Goal: Check status: Check status

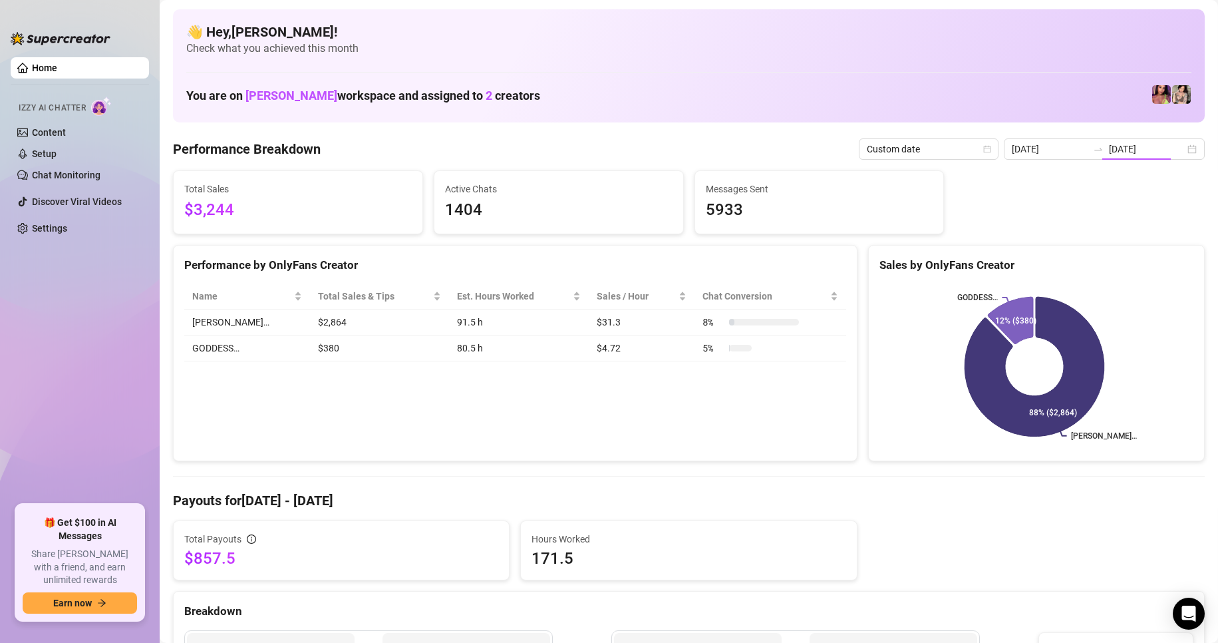
click at [1156, 154] on input "[DATE]" at bounding box center [1147, 149] width 76 height 15
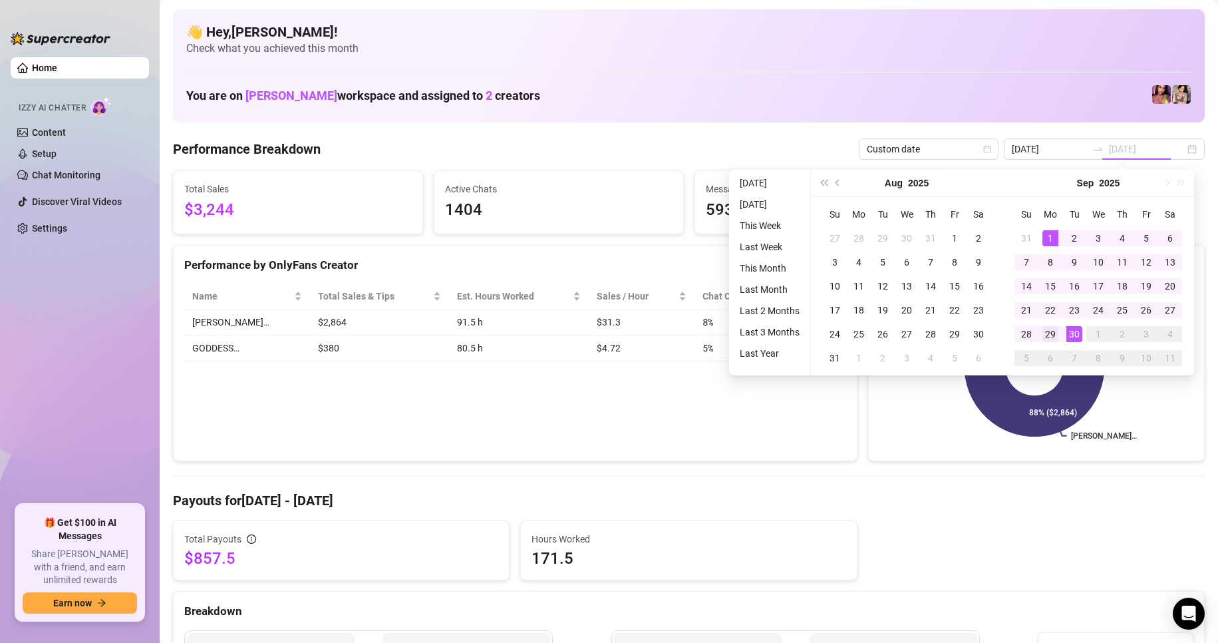
type input "[DATE]"
click at [1052, 338] on div "29" at bounding box center [1050, 334] width 16 height 16
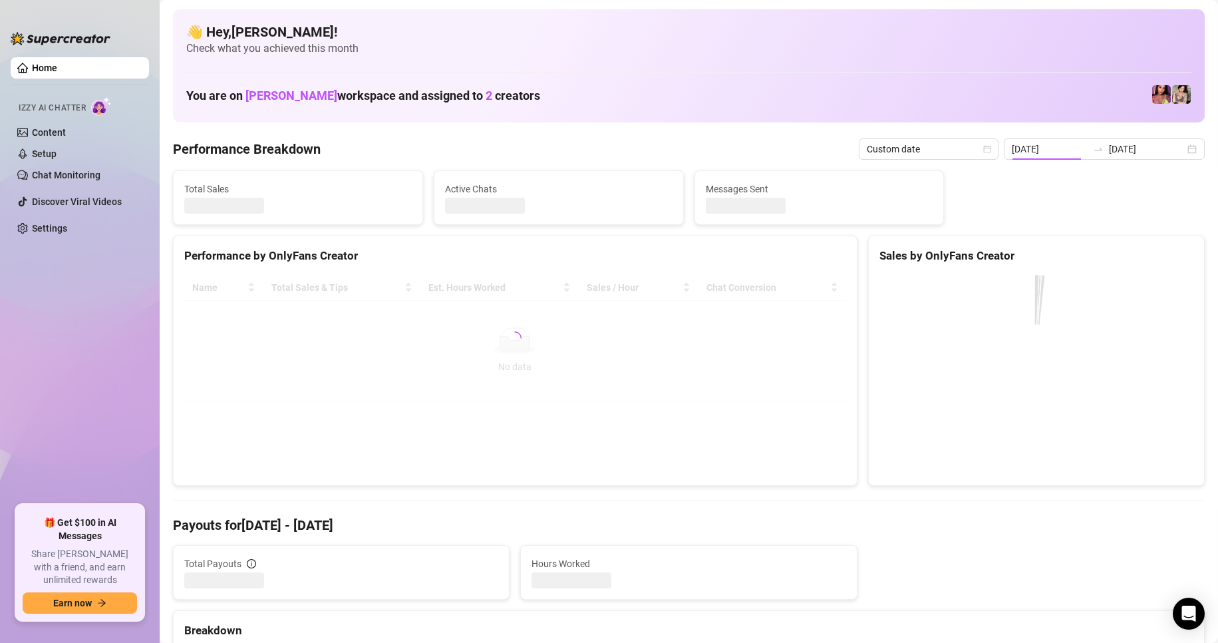
type input "[DATE]"
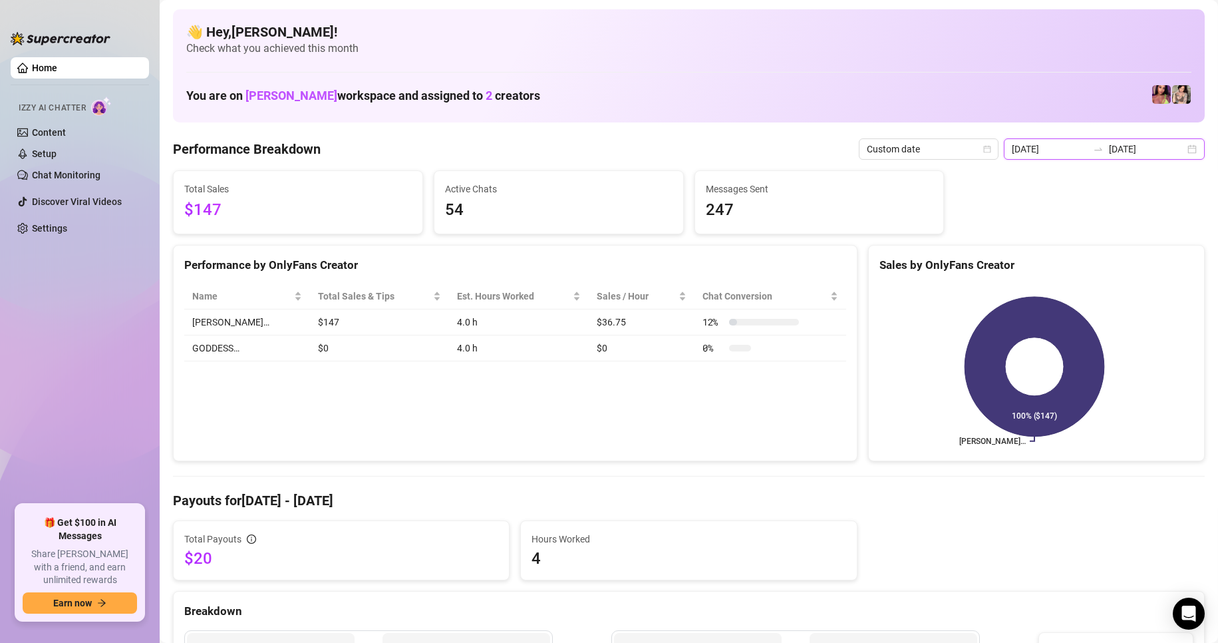
click at [1172, 152] on input "[DATE]" at bounding box center [1147, 149] width 76 height 15
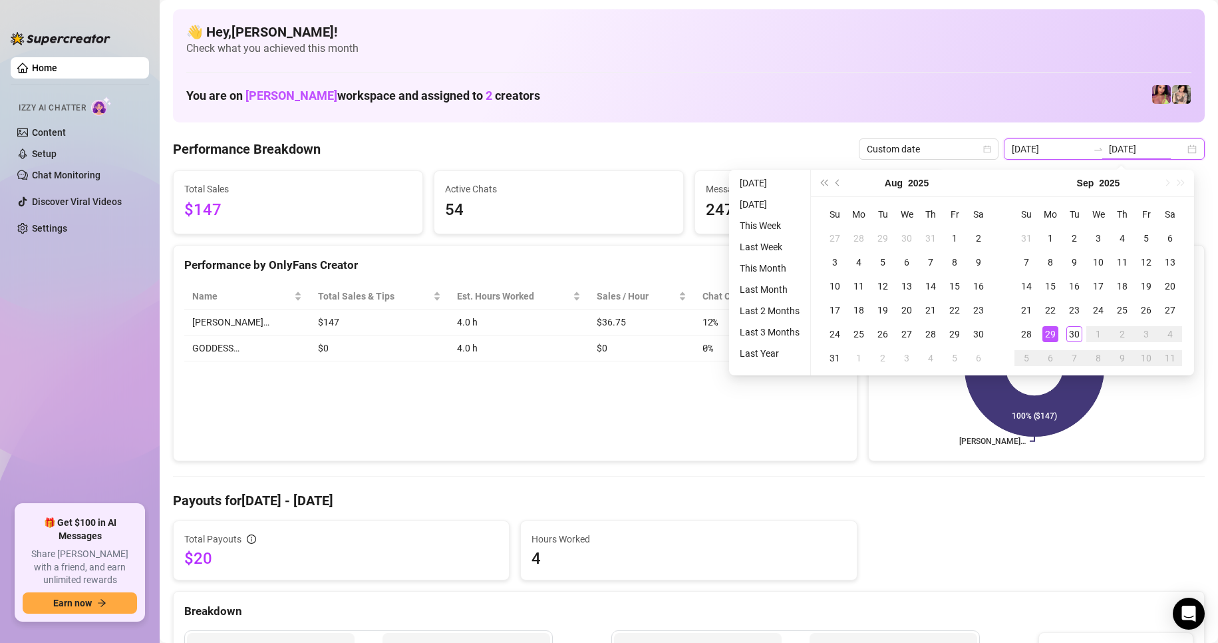
click at [1178, 153] on div "[DATE] [DATE]" at bounding box center [1104, 148] width 201 height 21
type input "[DATE]"
click at [1075, 331] on div "30" at bounding box center [1074, 334] width 16 height 16
click at [1074, 331] on div "30" at bounding box center [1074, 334] width 16 height 16
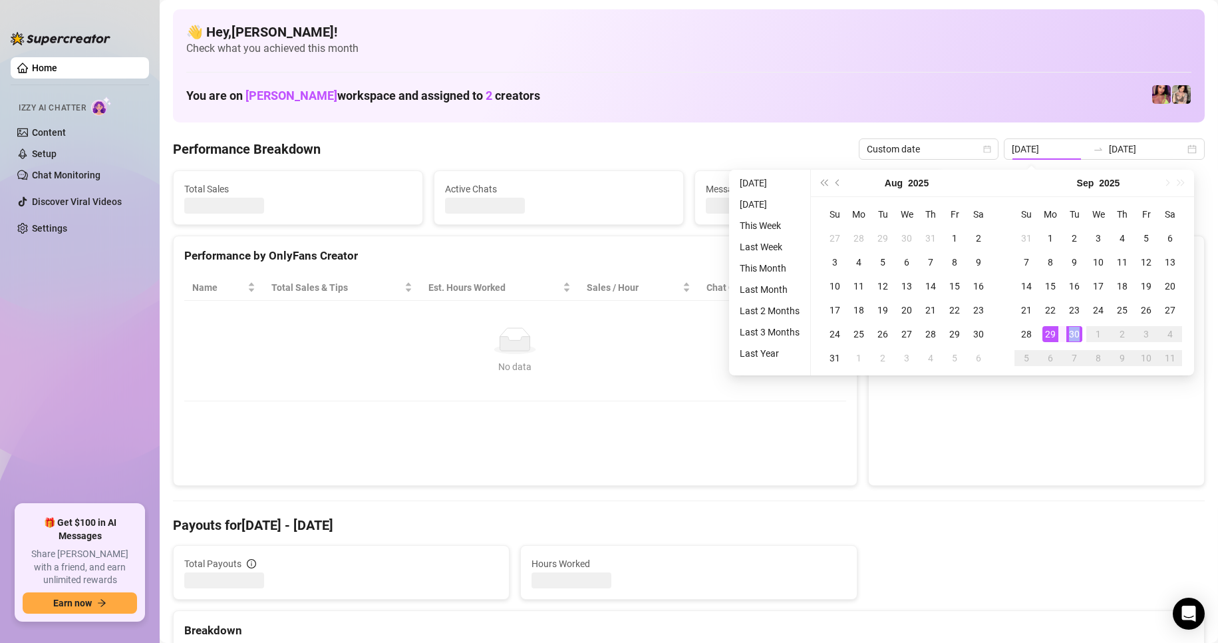
type input "[DATE]"
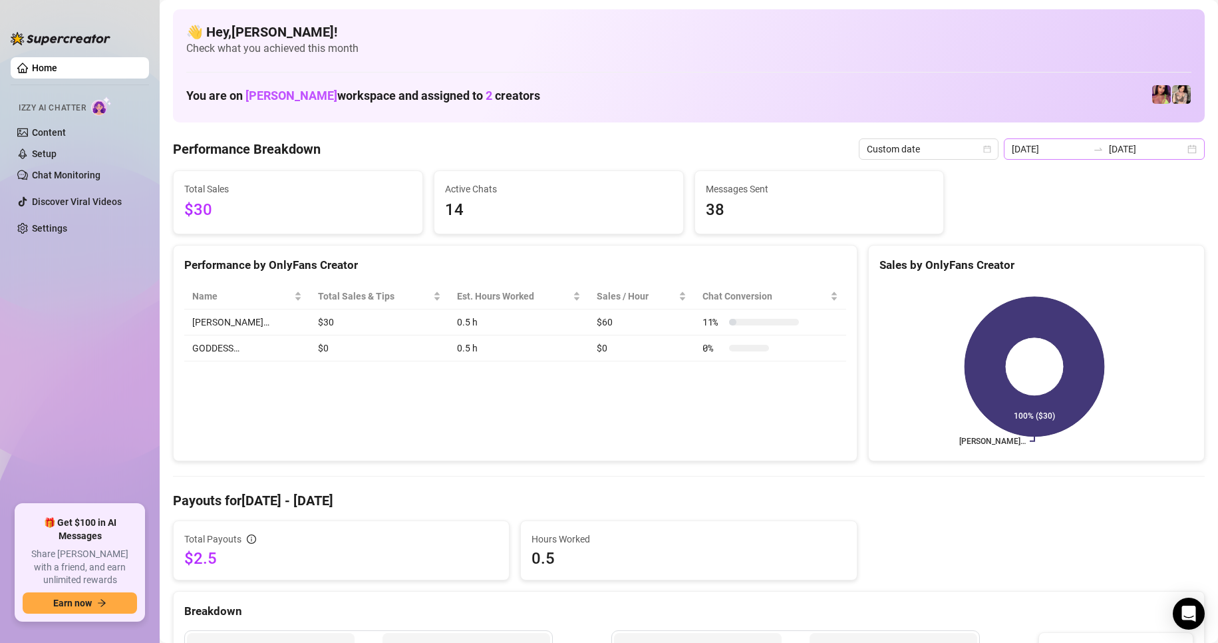
click at [1185, 145] on div "[DATE] [DATE]" at bounding box center [1104, 148] width 201 height 21
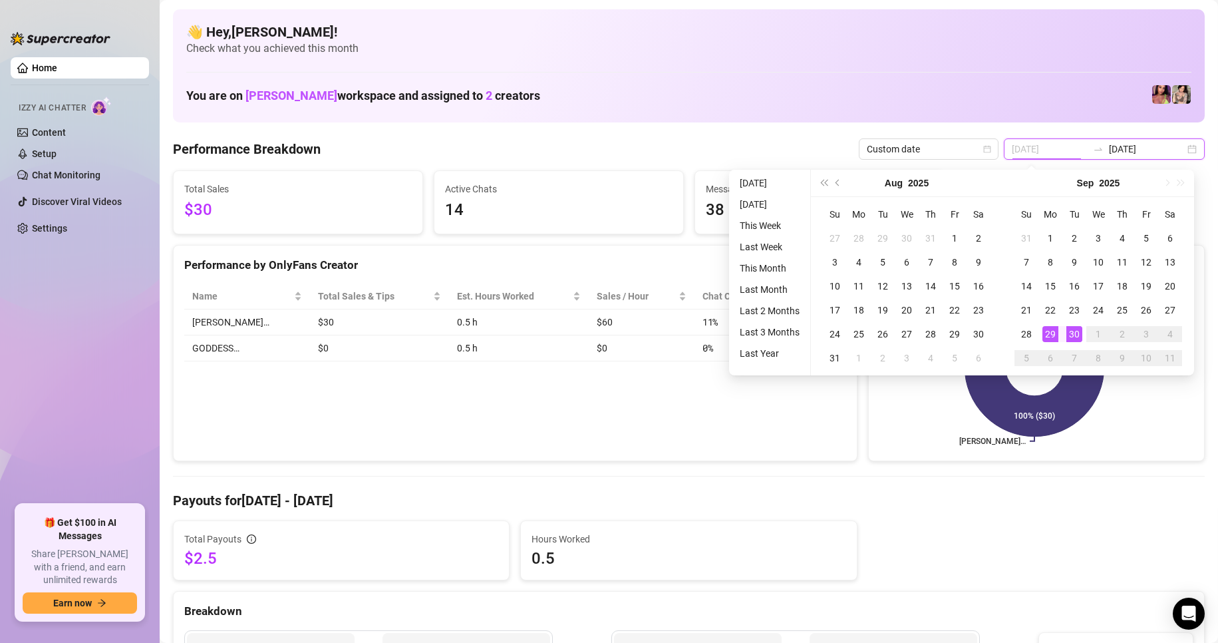
type input "[DATE]"
click at [1043, 335] on div "29" at bounding box center [1050, 334] width 16 height 16
type input "[DATE]"
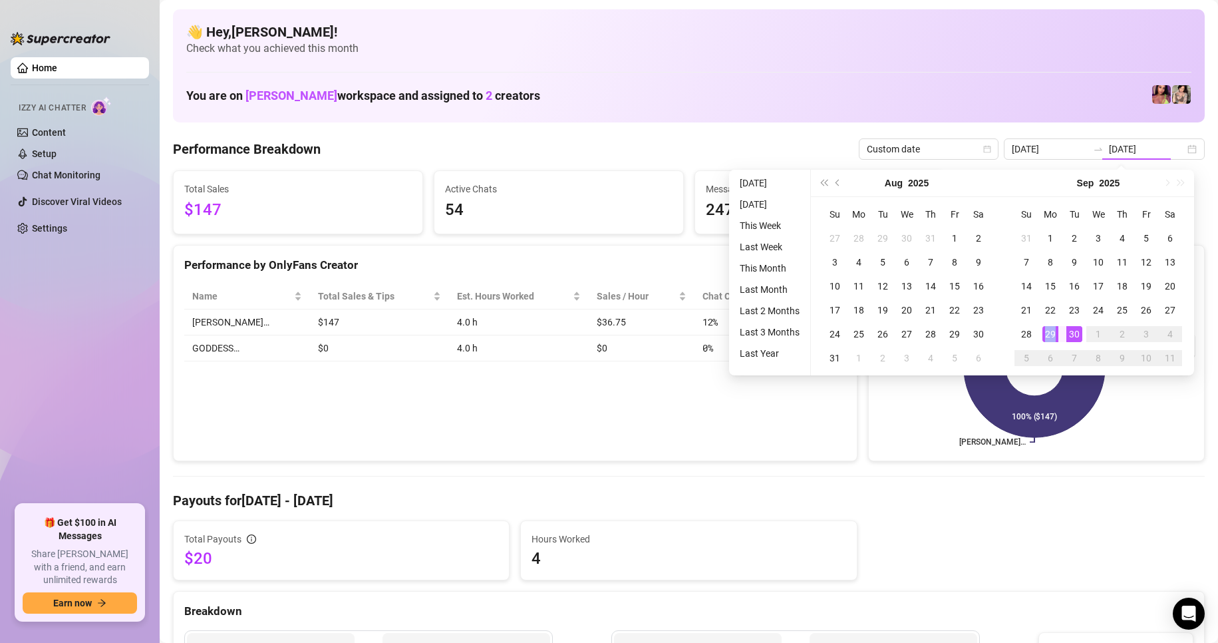
type input "[DATE]"
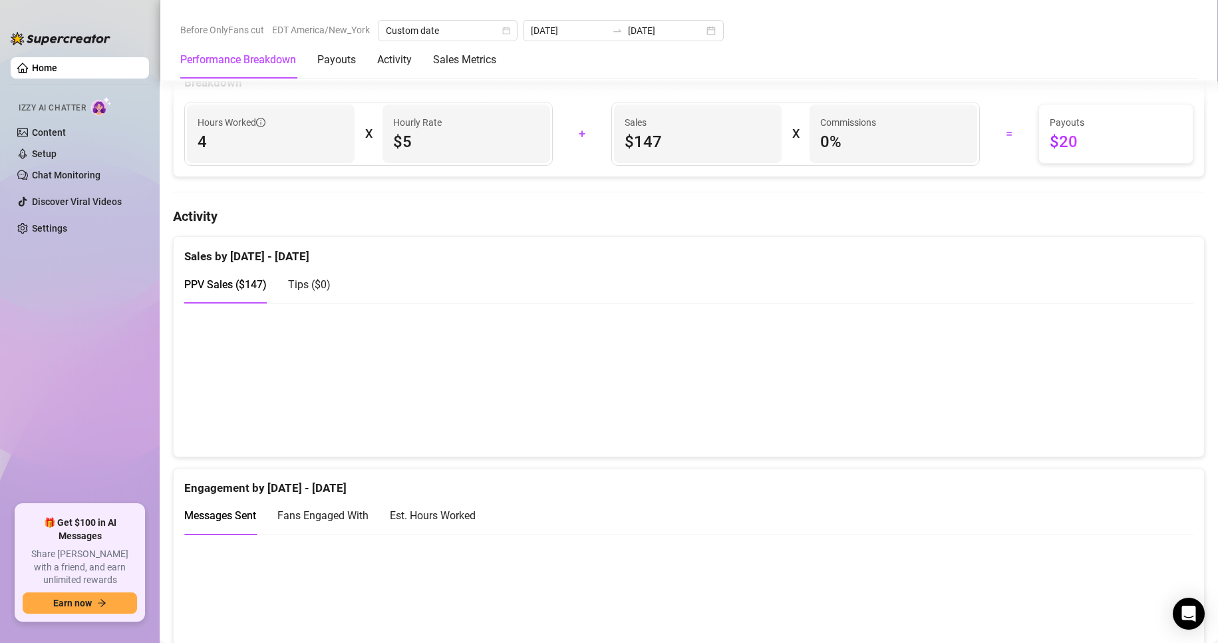
scroll to position [133, 0]
